Goal: Transaction & Acquisition: Purchase product/service

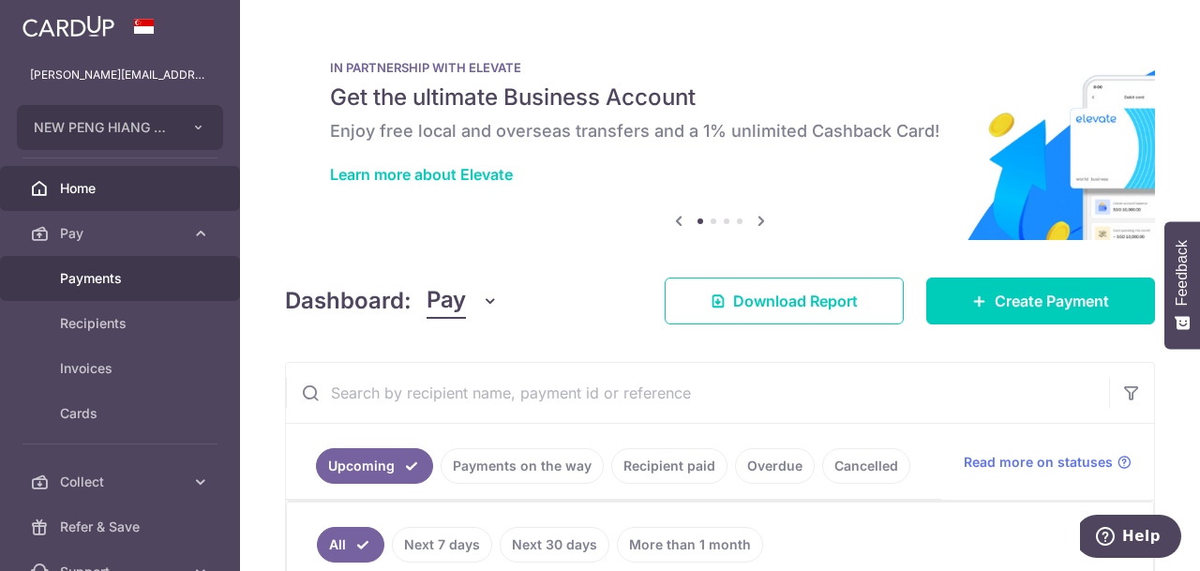
click at [95, 285] on span "Payments" at bounding box center [122, 278] width 124 height 19
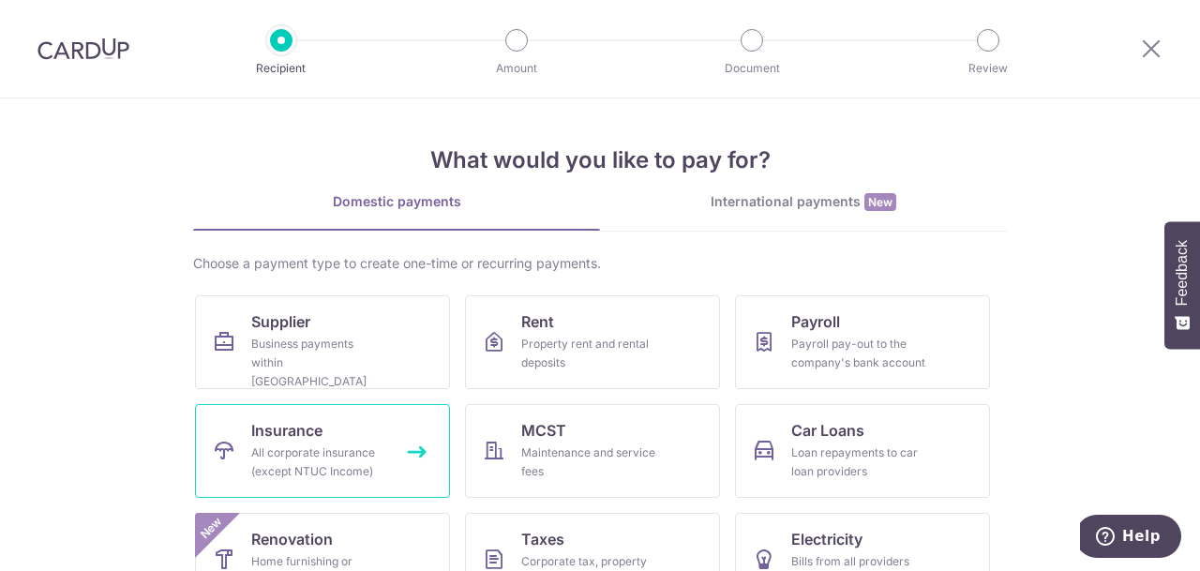
scroll to position [147, 0]
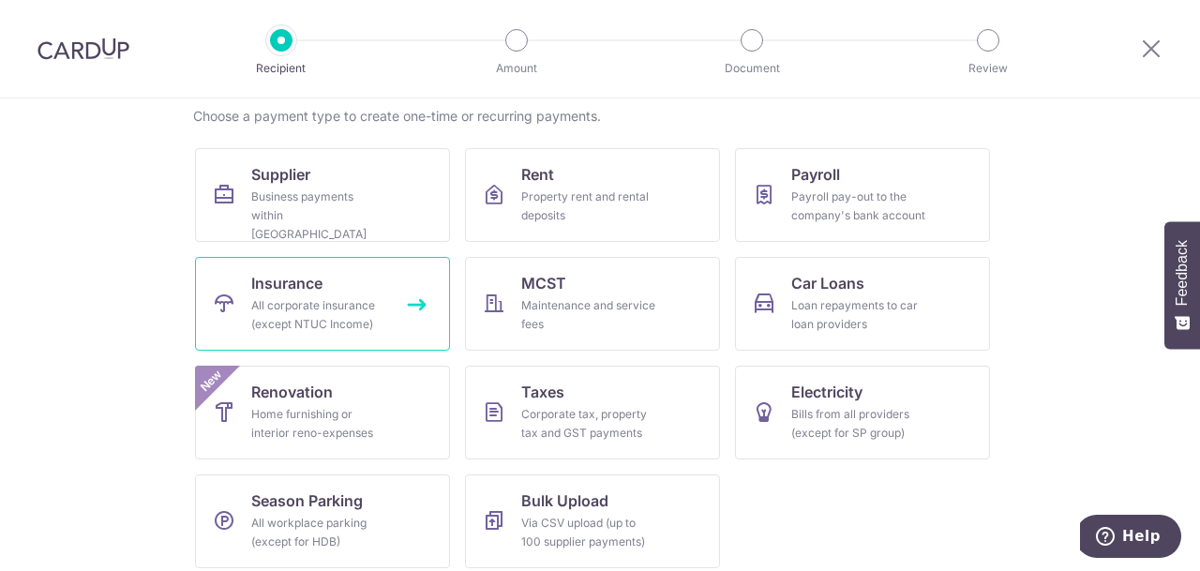
click at [320, 332] on div "All corporate insurance (except NTUC Income)" at bounding box center [318, 314] width 135 height 37
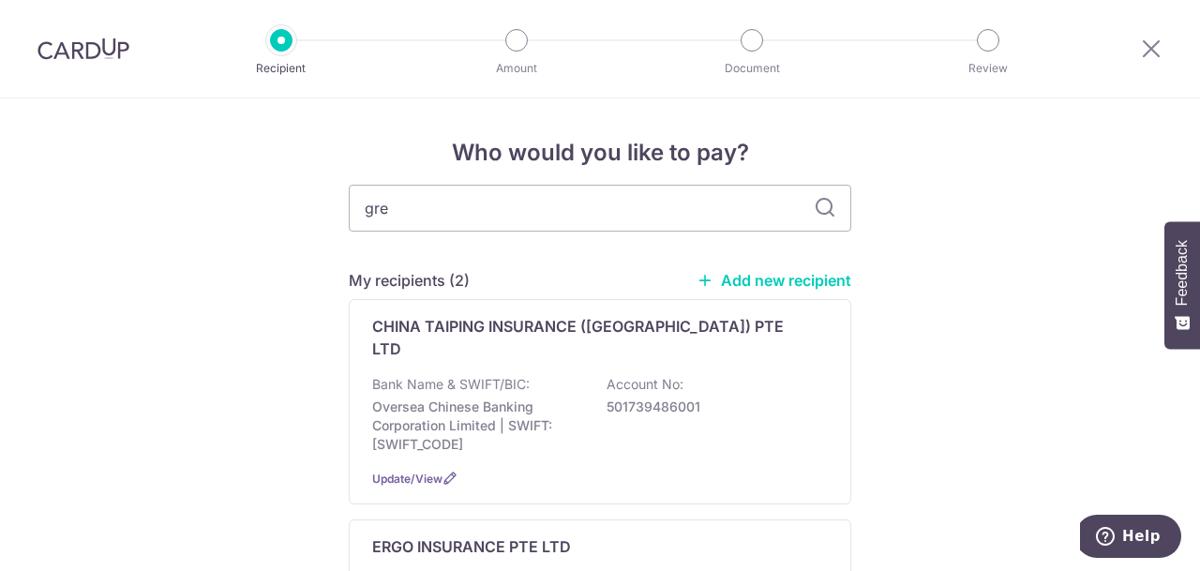
type input "GREAT EASTERN"
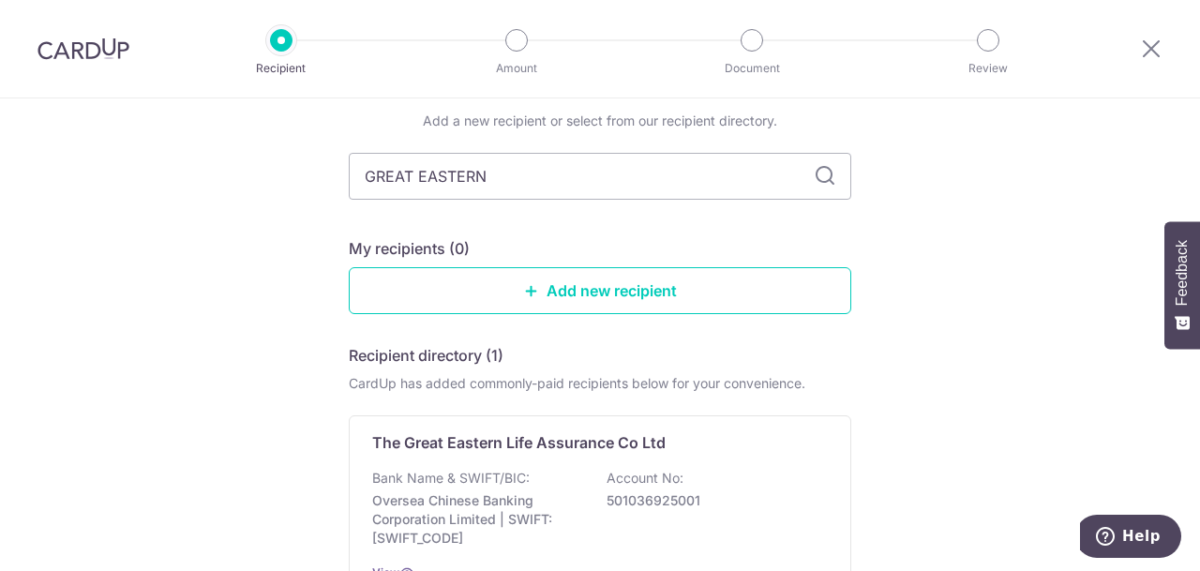
scroll to position [263, 0]
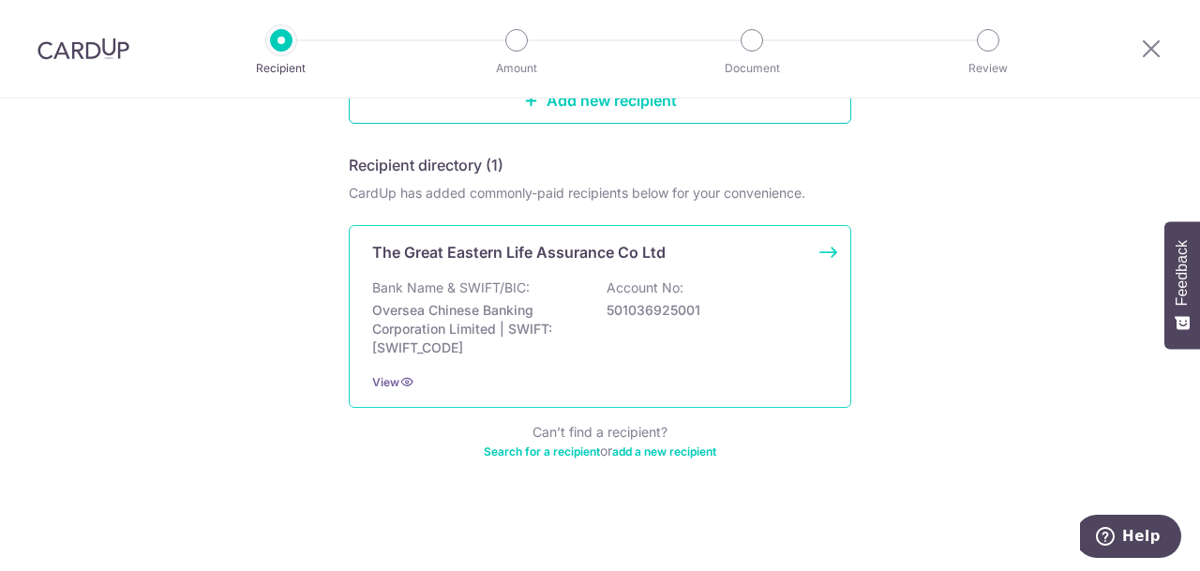
click at [521, 312] on p "Oversea Chinese Banking Corporation Limited | SWIFT: [SWIFT_CODE]" at bounding box center [477, 329] width 210 height 56
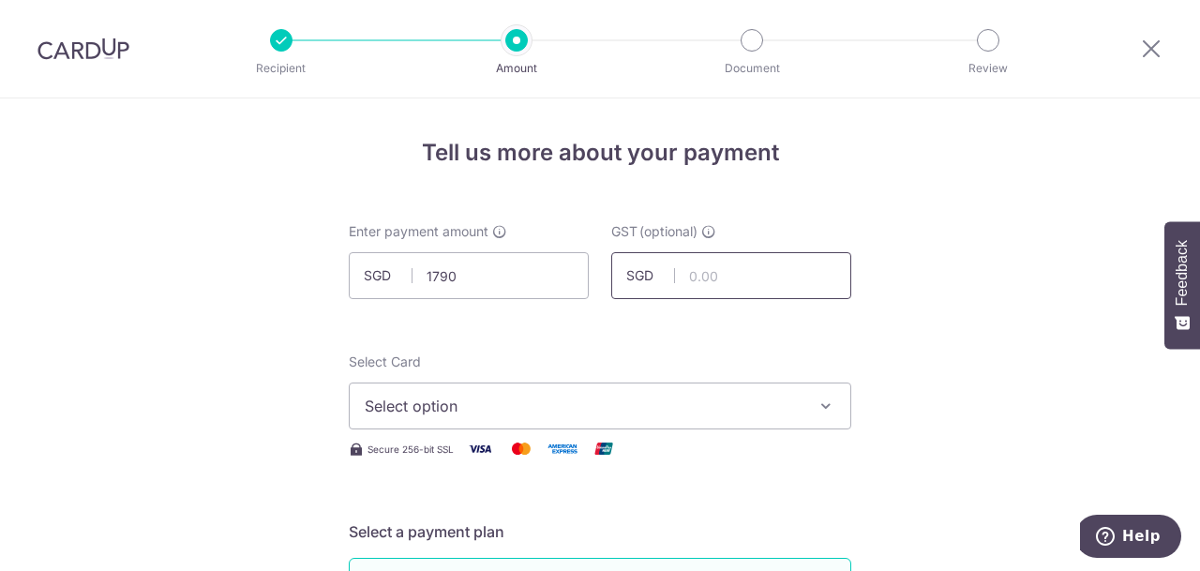
type input "1,790.00"
click at [508, 403] on span "Select option" at bounding box center [583, 406] width 437 height 22
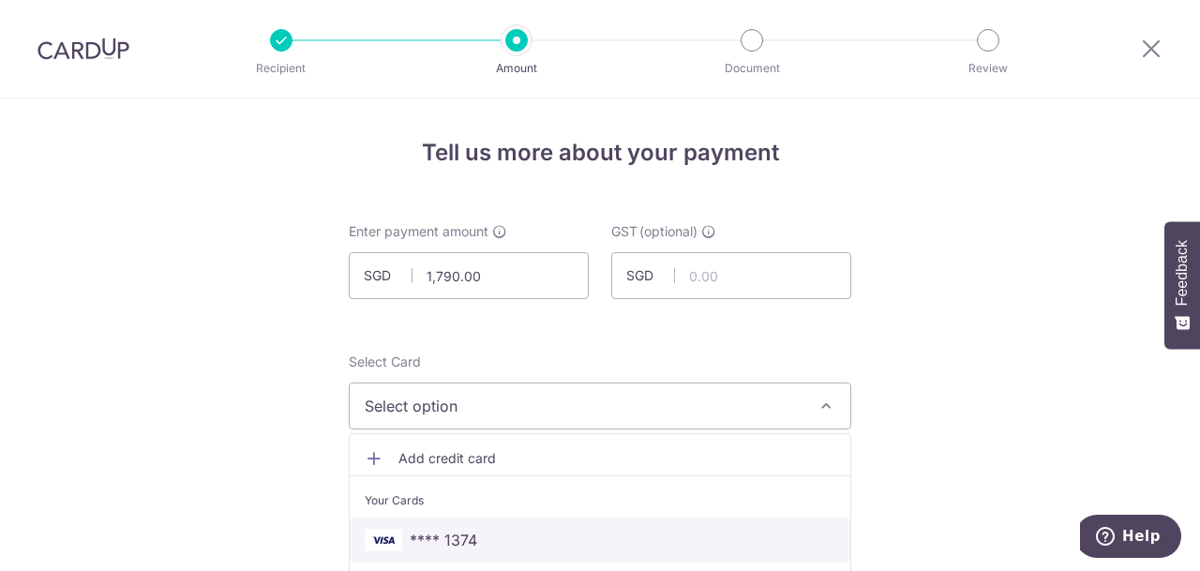
click at [496, 534] on span "**** 1374" at bounding box center [600, 540] width 470 height 22
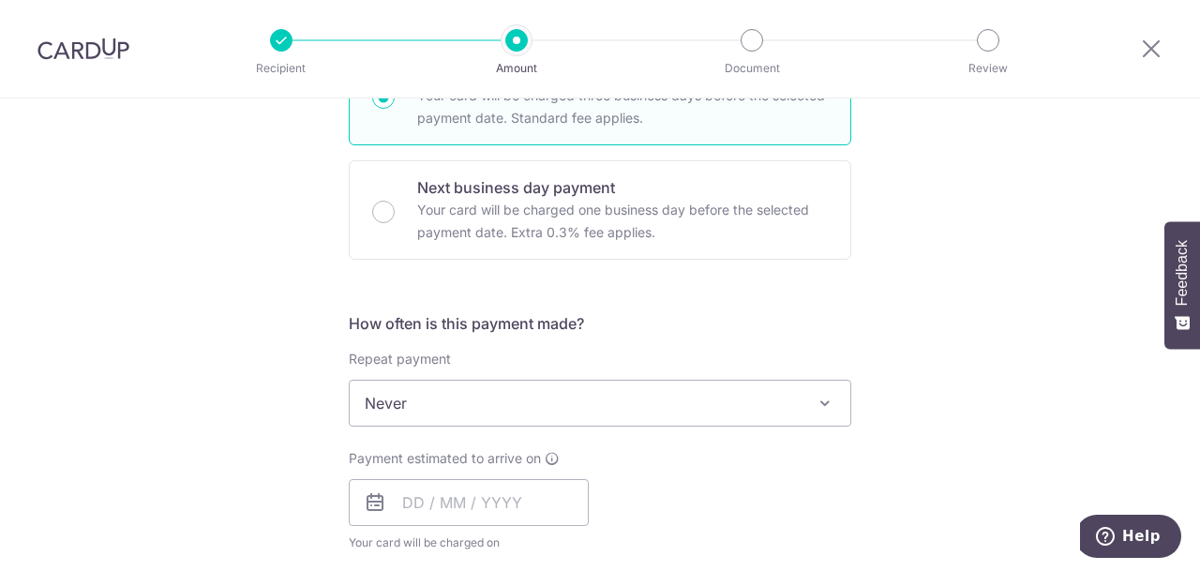
scroll to position [661, 0]
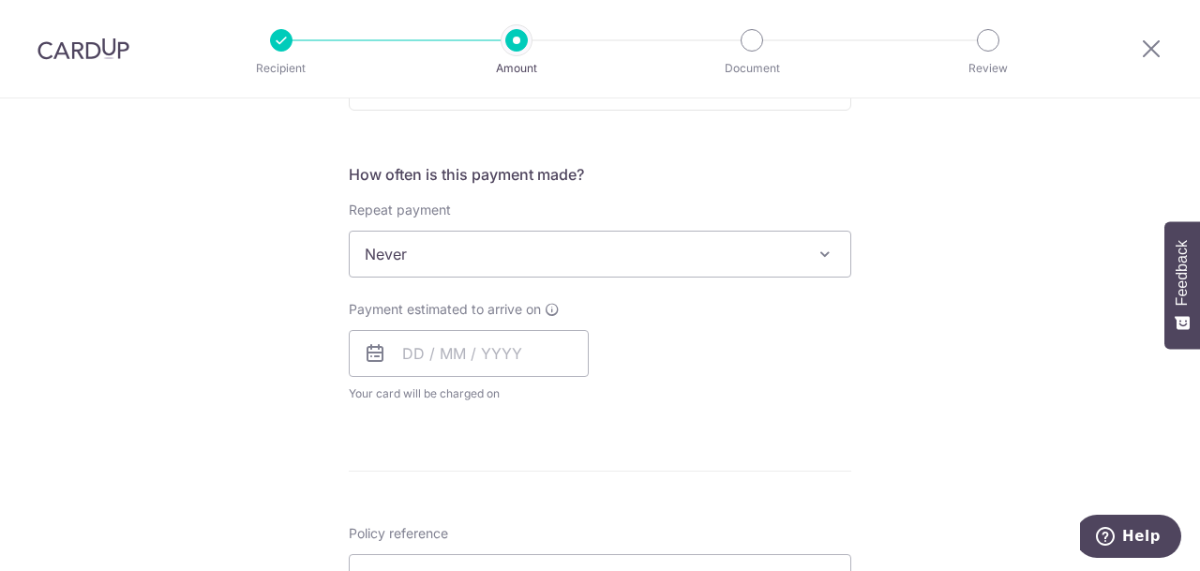
click at [494, 327] on div "Payment estimated to arrive on Your card will be charged on for the first payme…" at bounding box center [469, 351] width 240 height 103
click at [495, 339] on input "text" at bounding box center [469, 353] width 240 height 47
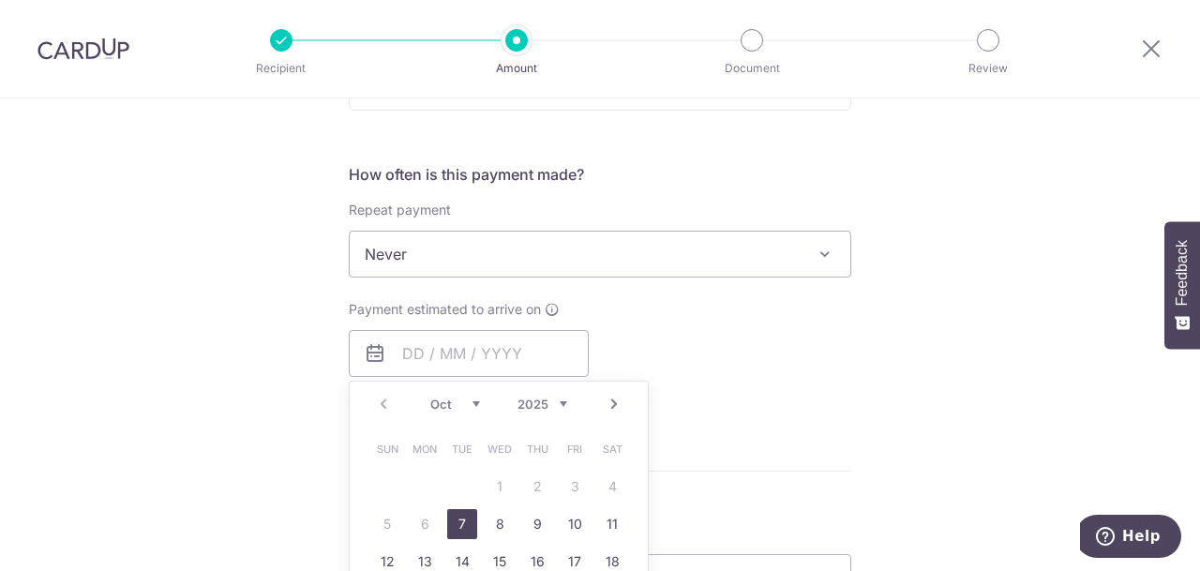
click at [463, 517] on link "7" at bounding box center [462, 524] width 30 height 30
type input "07/10/2025"
click at [946, 363] on div "Tell us more about your payment Enter payment amount SGD 1,790.00 1790.00 GST (…" at bounding box center [600, 348] width 1200 height 1821
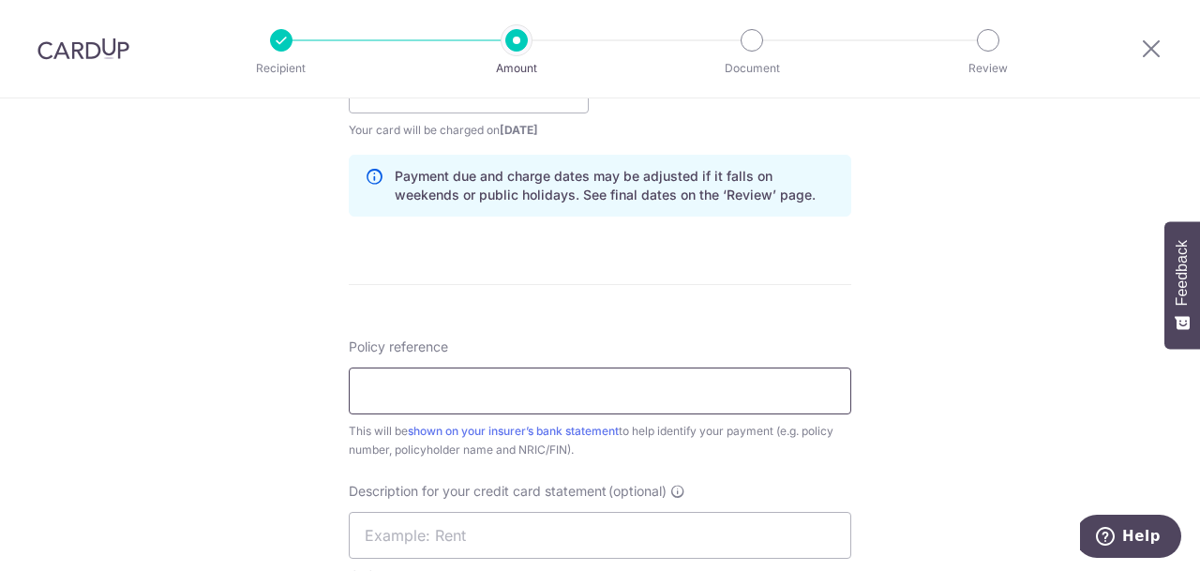
scroll to position [953, 0]
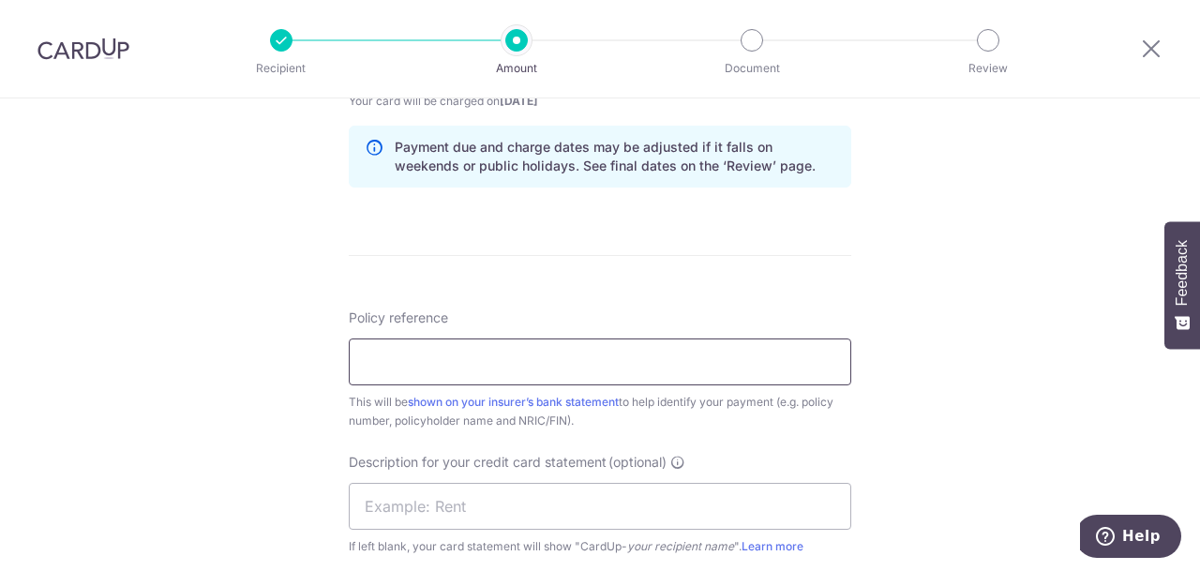
click at [710, 359] on input "Policy reference" at bounding box center [600, 361] width 502 height 47
paste input "0241587676"
type input "0241587676"
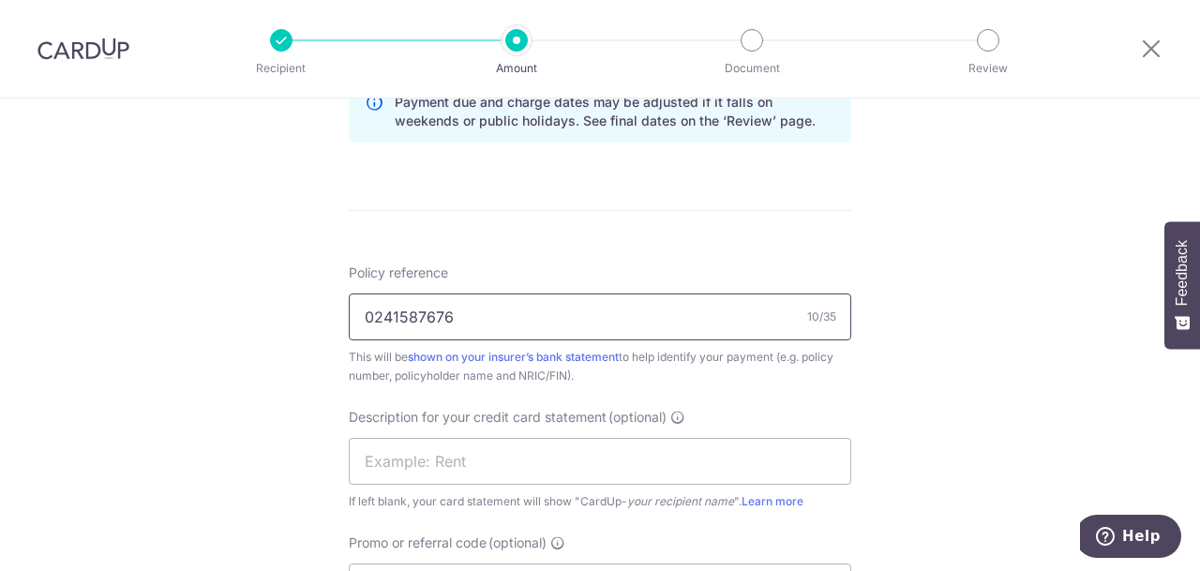
scroll to position [1096, 0]
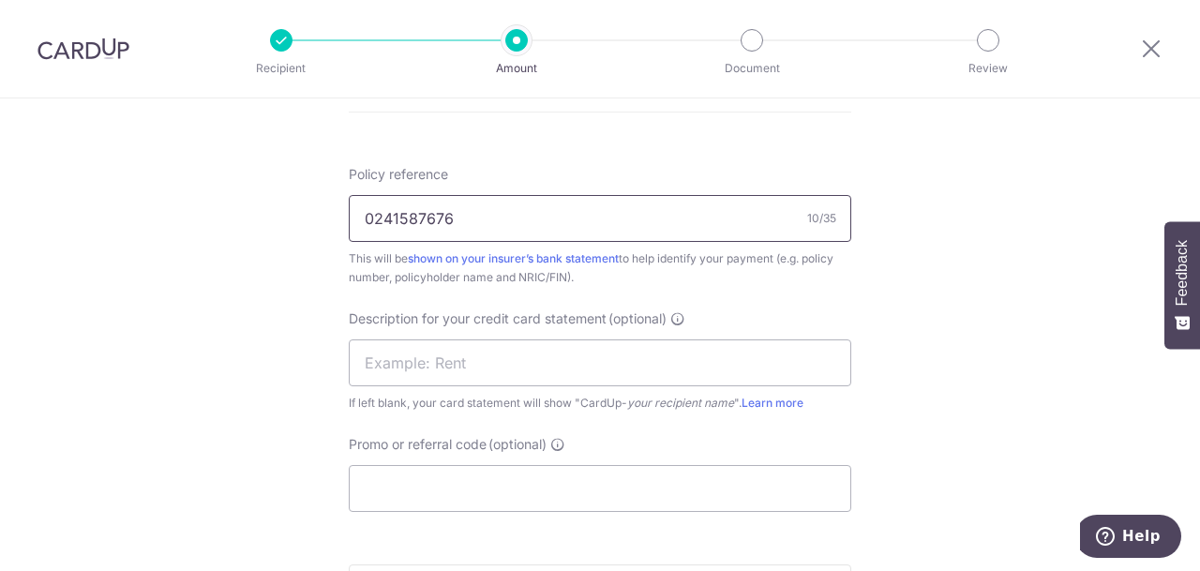
click at [560, 205] on input "0241587676" at bounding box center [600, 218] width 502 height 47
type input "0241587676"
click at [515, 355] on input "text" at bounding box center [600, 362] width 502 height 47
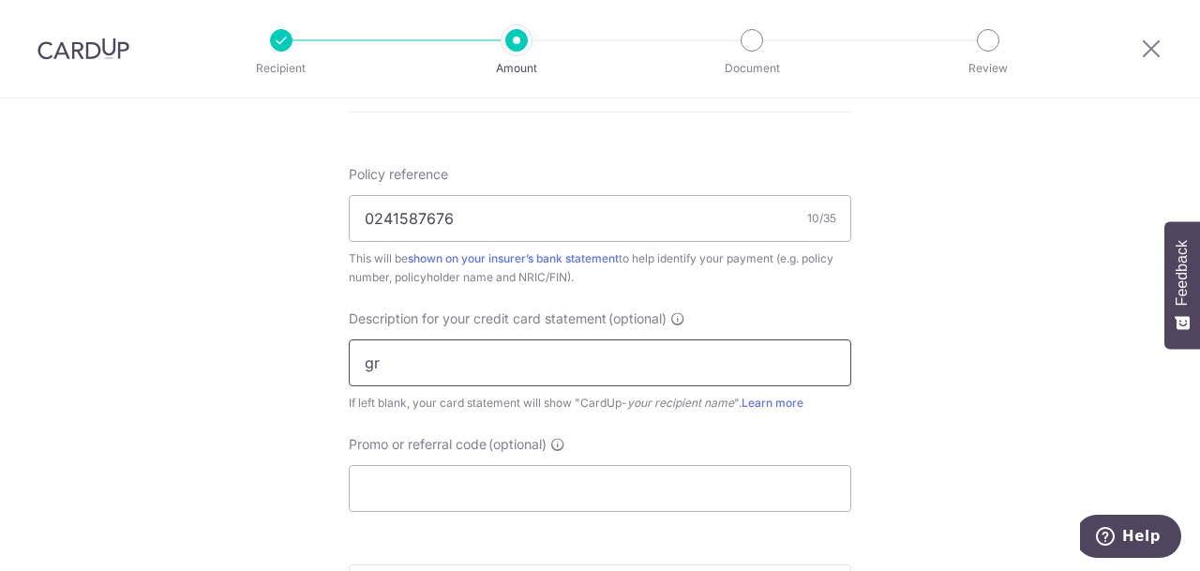
type input "g"
type input "GREATEASTERN"
click at [571, 479] on input "Promo or referral code (optional)" at bounding box center [600, 488] width 502 height 47
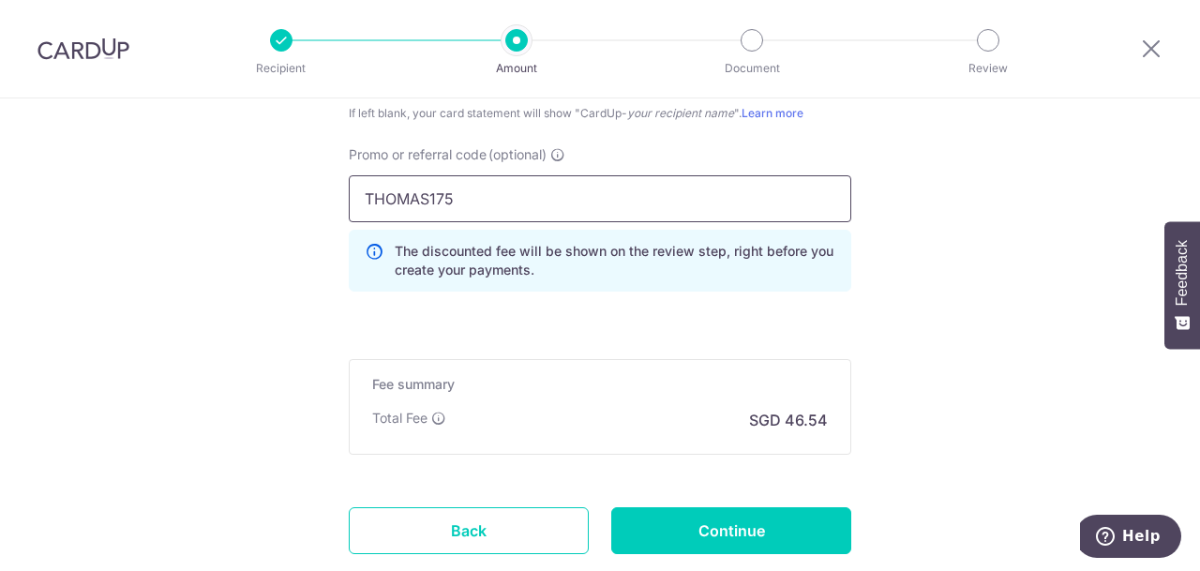
scroll to position [1510, 0]
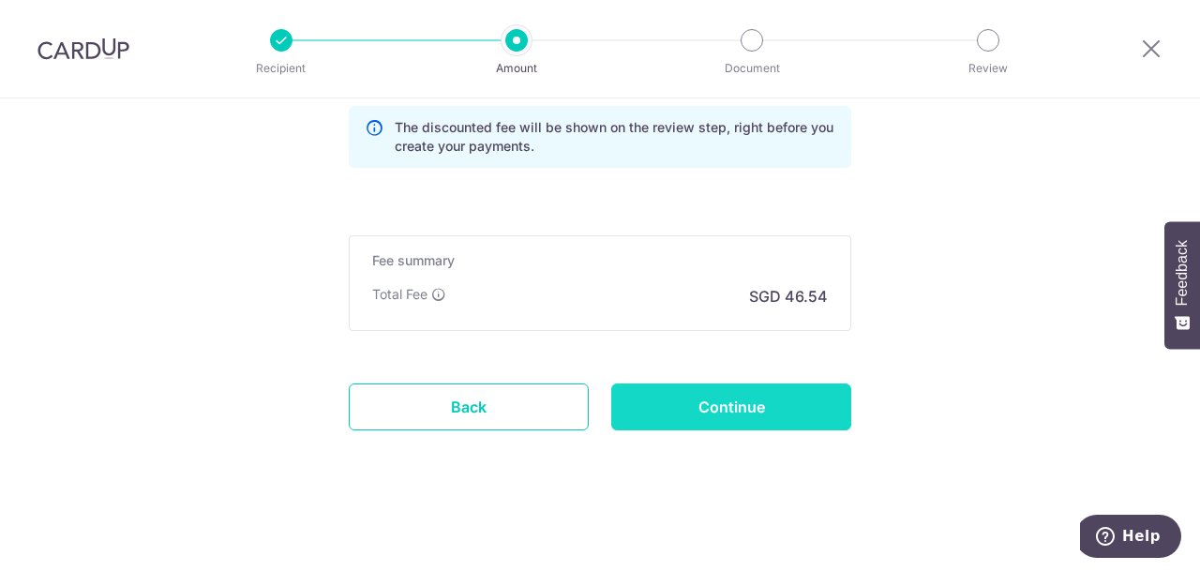
type input "THOMAS175"
click at [799, 409] on input "Continue" at bounding box center [731, 406] width 240 height 47
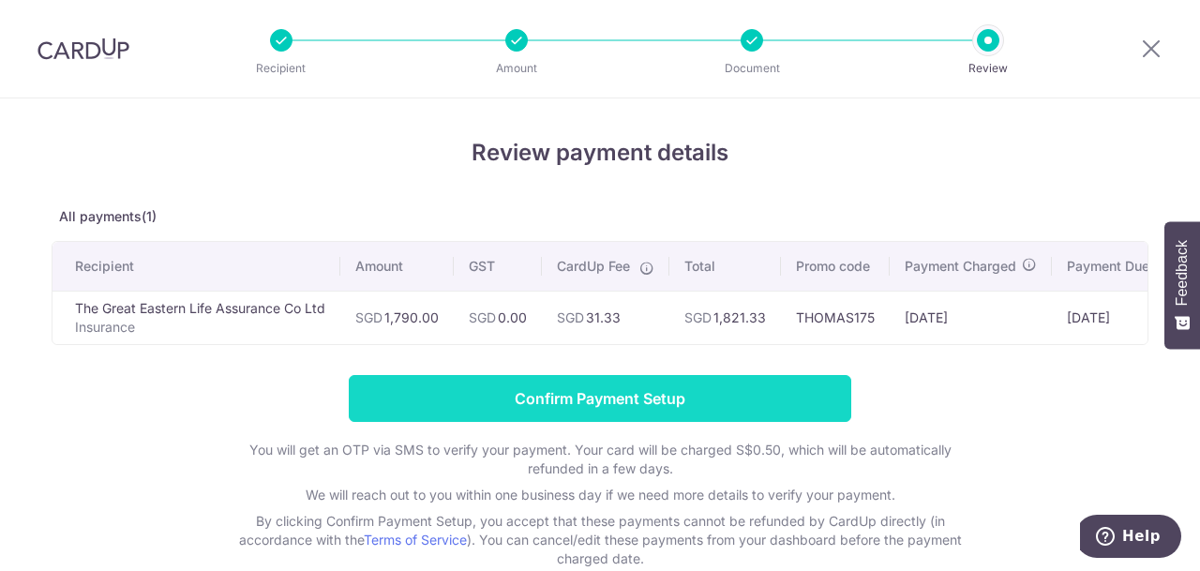
click at [633, 395] on input "Confirm Payment Setup" at bounding box center [600, 398] width 502 height 47
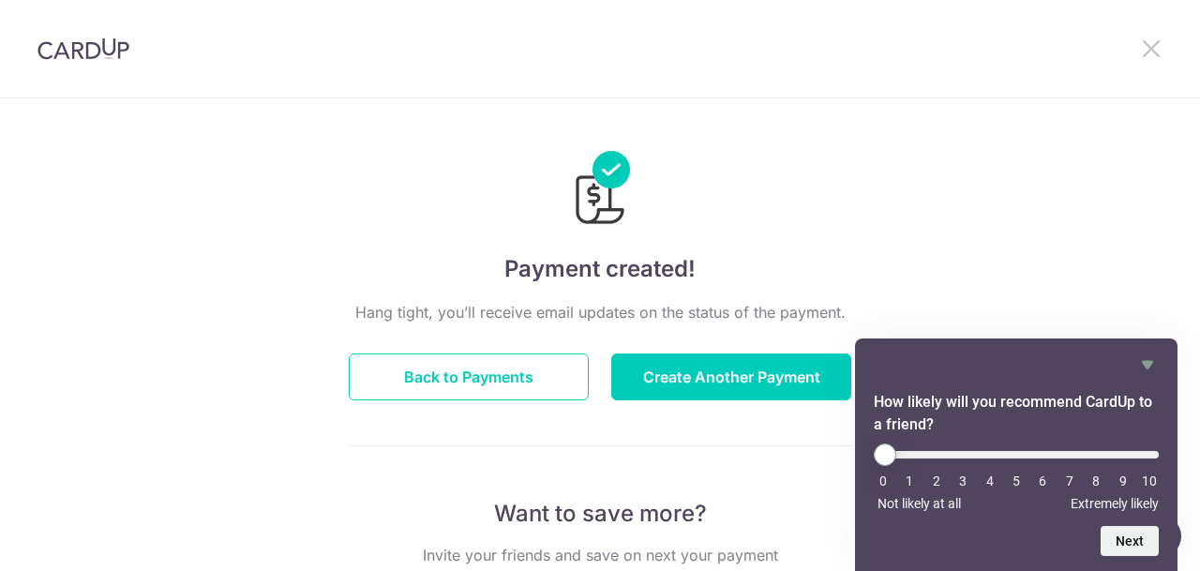
click at [1156, 50] on icon at bounding box center [1151, 48] width 22 height 23
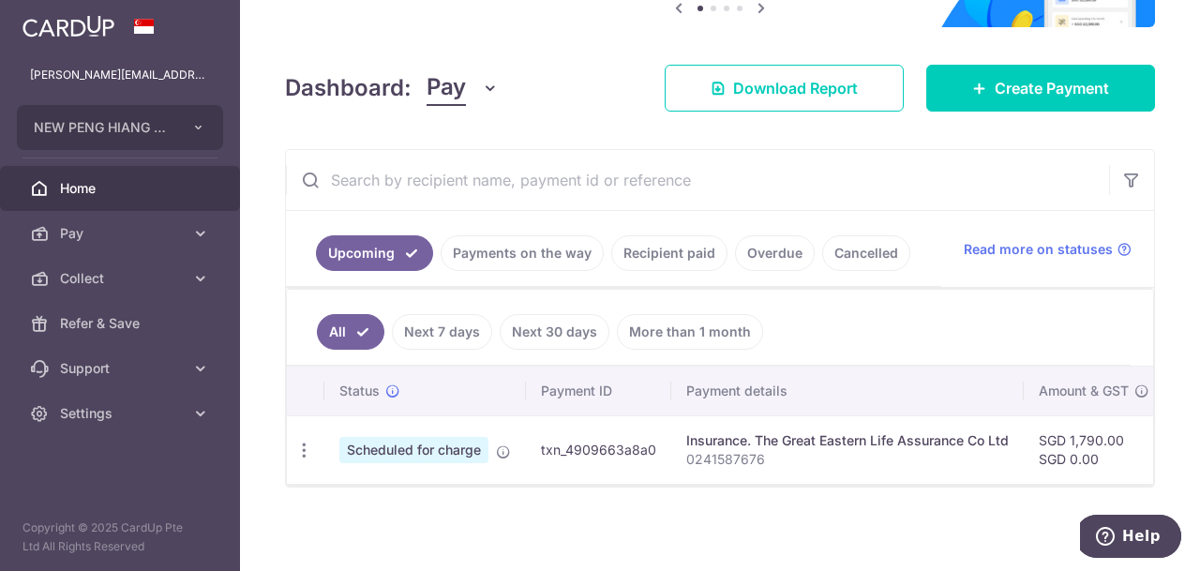
scroll to position [201, 0]
